Goal: Find specific page/section: Find specific page/section

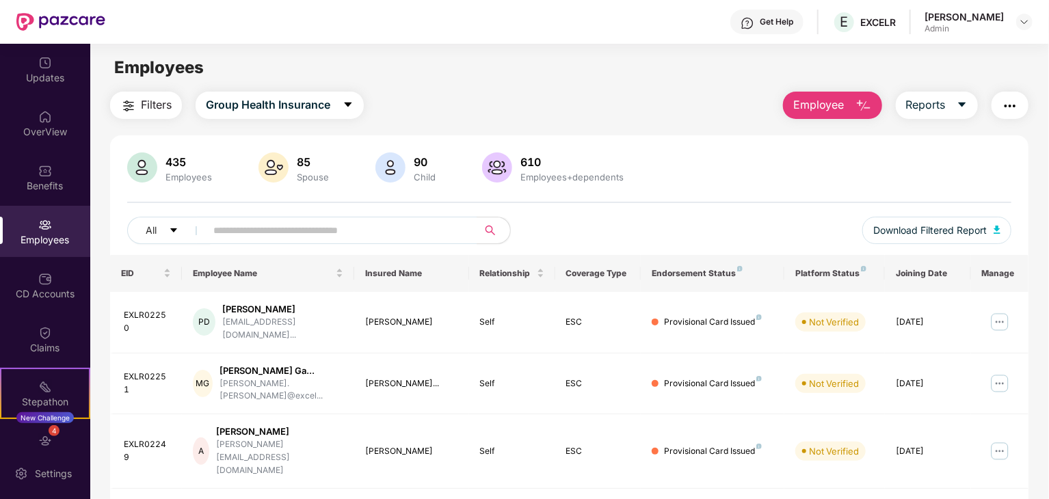
scroll to position [60, 0]
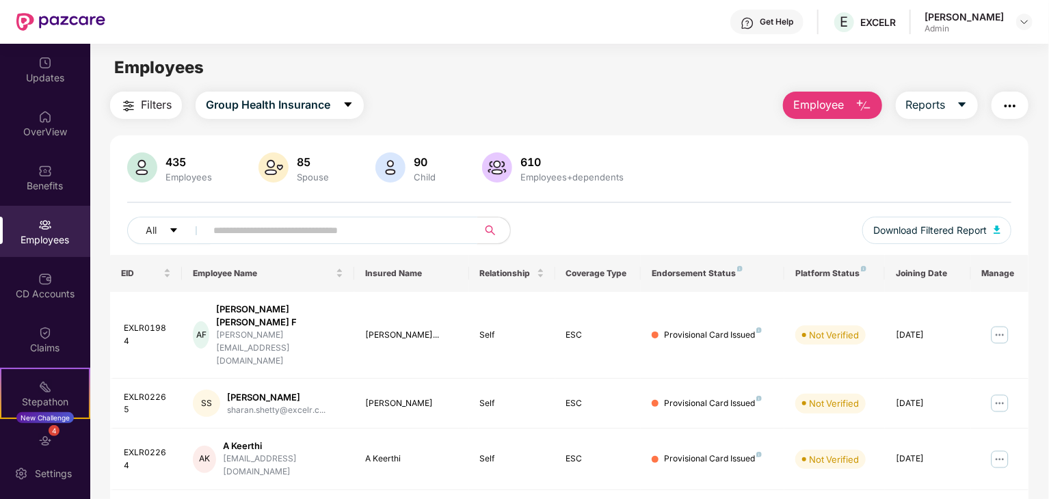
click at [213, 225] on input "text" at bounding box center [335, 230] width 245 height 21
paste input "*********"
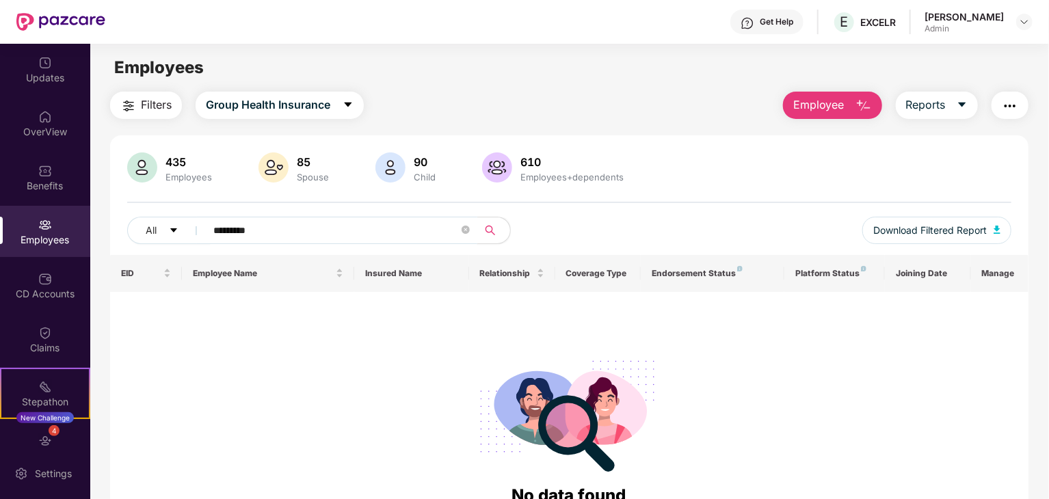
type input "*********"
